Goal: Information Seeking & Learning: Learn about a topic

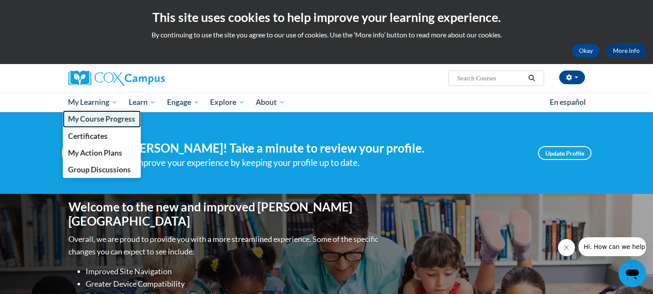
click at [100, 123] on span "My Course Progress" at bounding box center [101, 118] width 67 height 9
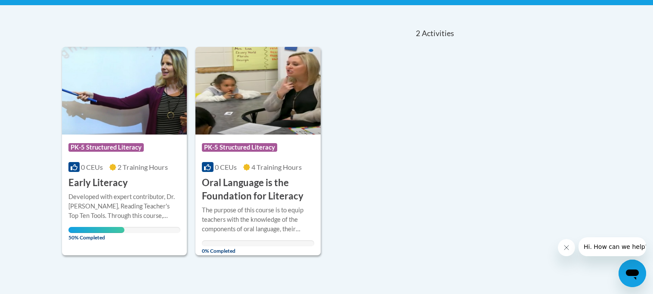
scroll to position [259, 0]
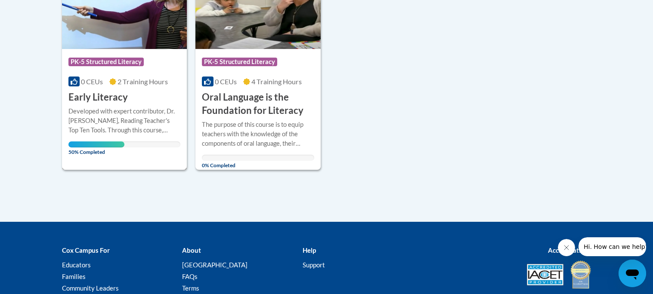
click at [124, 89] on div "Course Category: PK-5 Structured Literacy 0 CEUs 2 Training Hours COURSE Early …" at bounding box center [124, 76] width 125 height 55
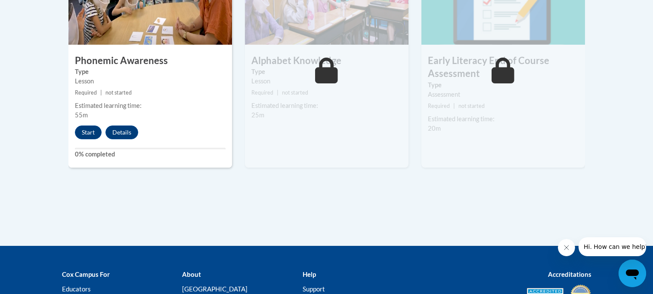
scroll to position [564, 0]
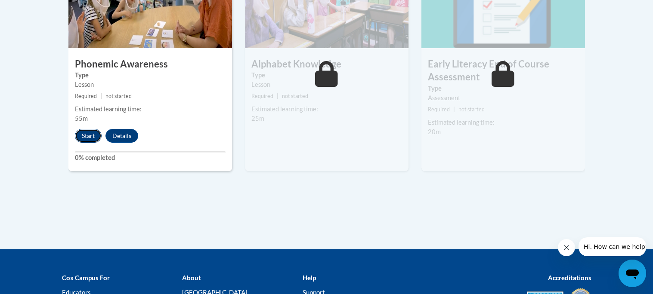
click at [89, 136] on button "Start" at bounding box center [88, 136] width 27 height 14
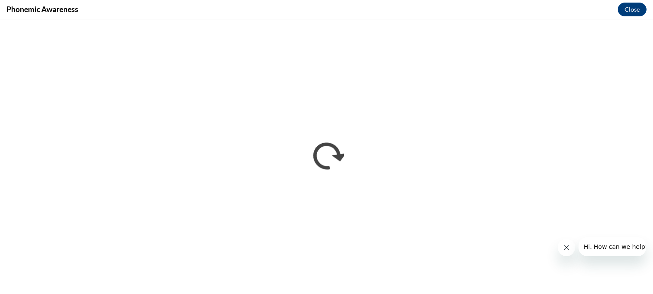
scroll to position [0, 0]
